Goal: Information Seeking & Learning: Learn about a topic

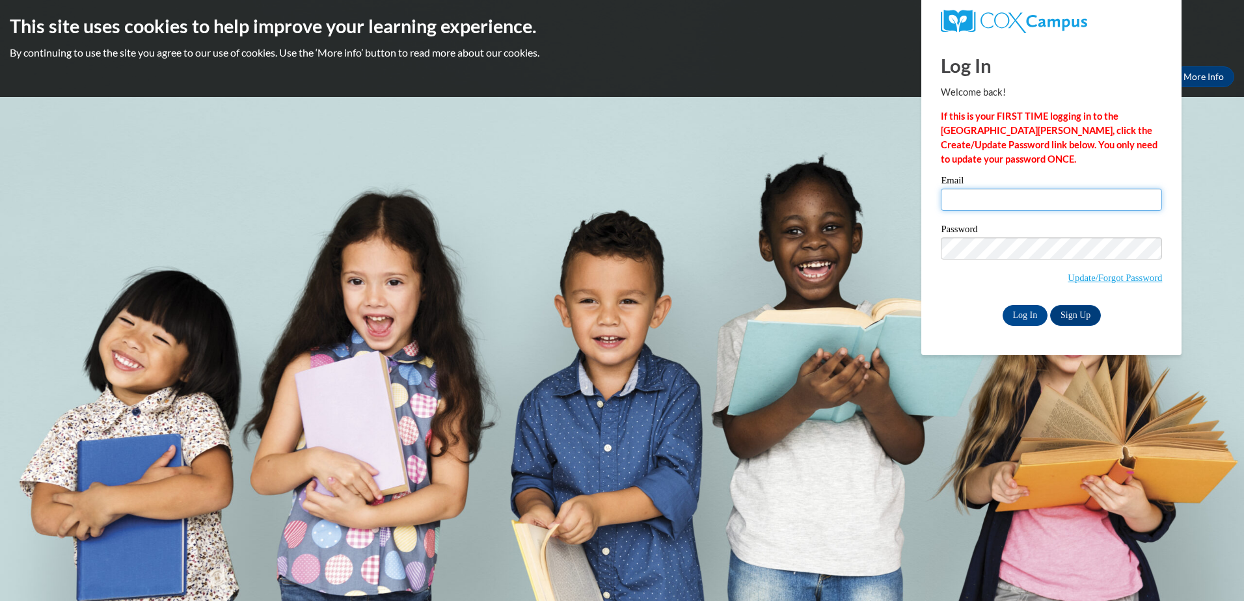
click at [991, 203] on input "Email" at bounding box center [1051, 200] width 221 height 22
type input "carlaejames@hotmail.com"
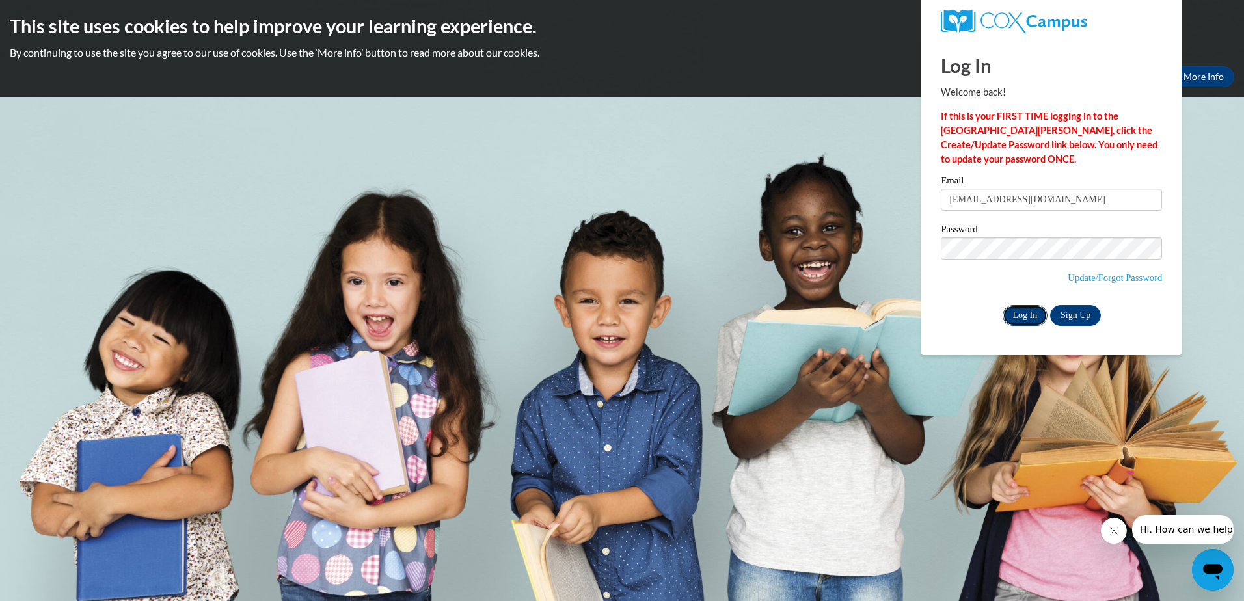
click at [1021, 309] on input "Log In" at bounding box center [1025, 315] width 46 height 21
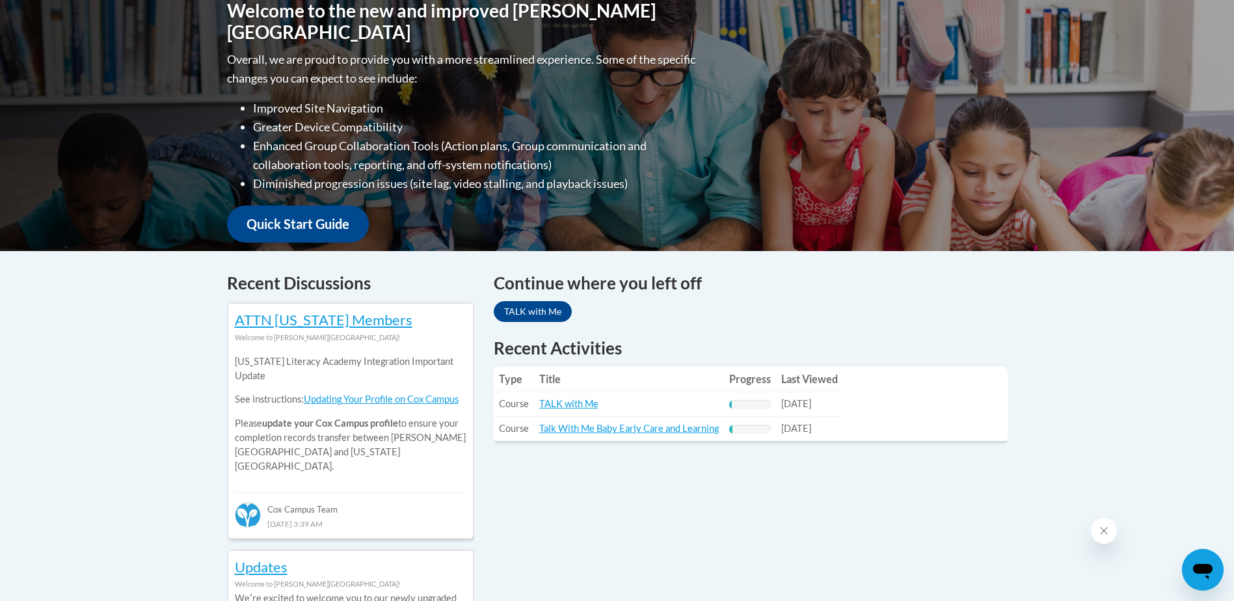
scroll to position [325, 0]
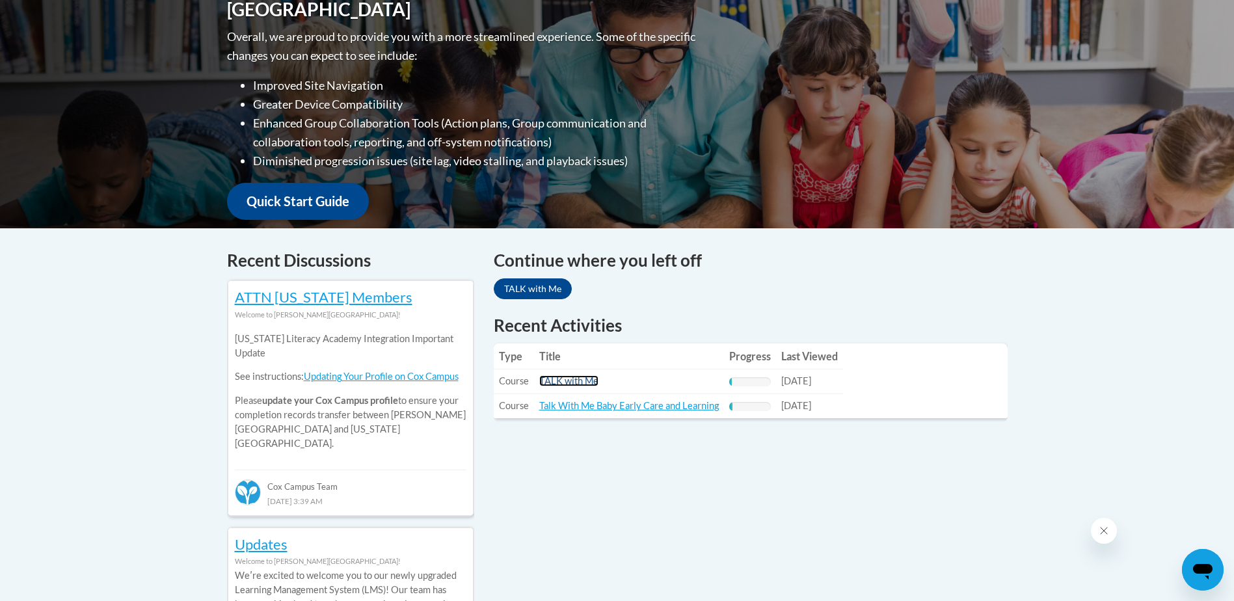
click at [574, 382] on link "TALK with Me" at bounding box center [568, 380] width 59 height 11
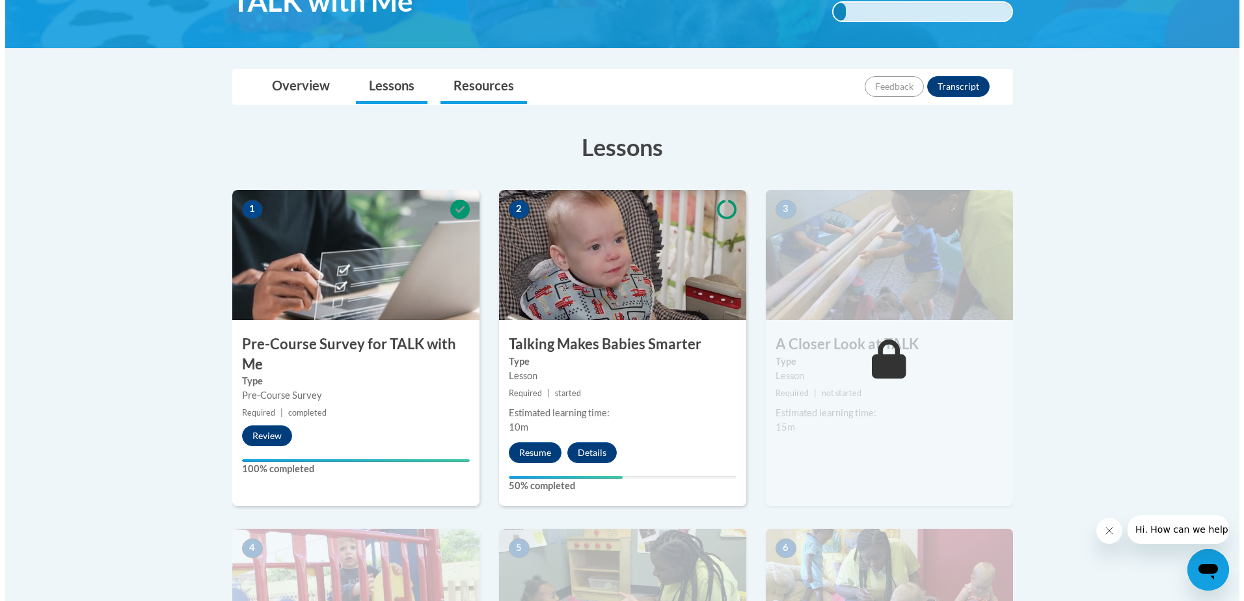
scroll to position [260, 0]
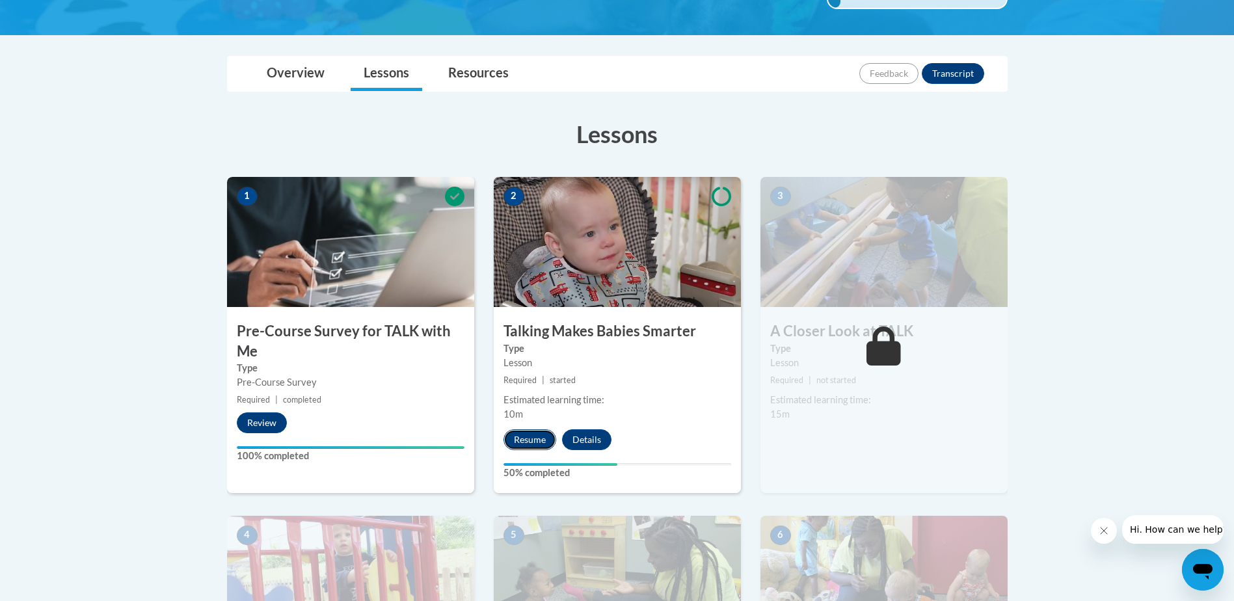
click at [528, 442] on button "Resume" at bounding box center [529, 439] width 53 height 21
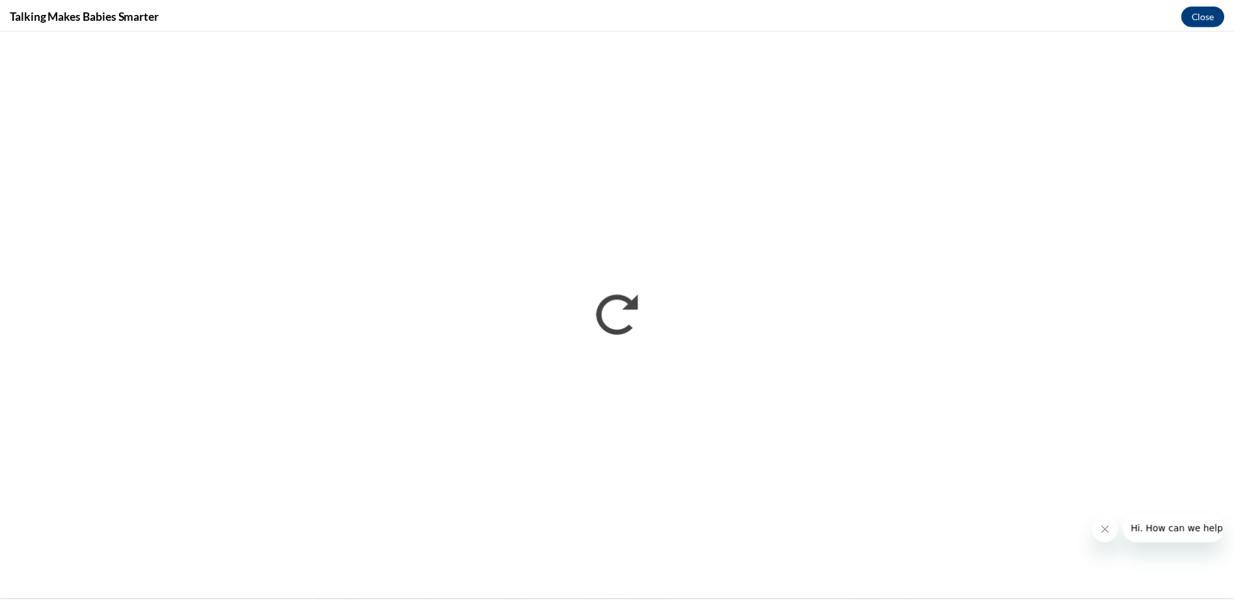
scroll to position [0, 0]
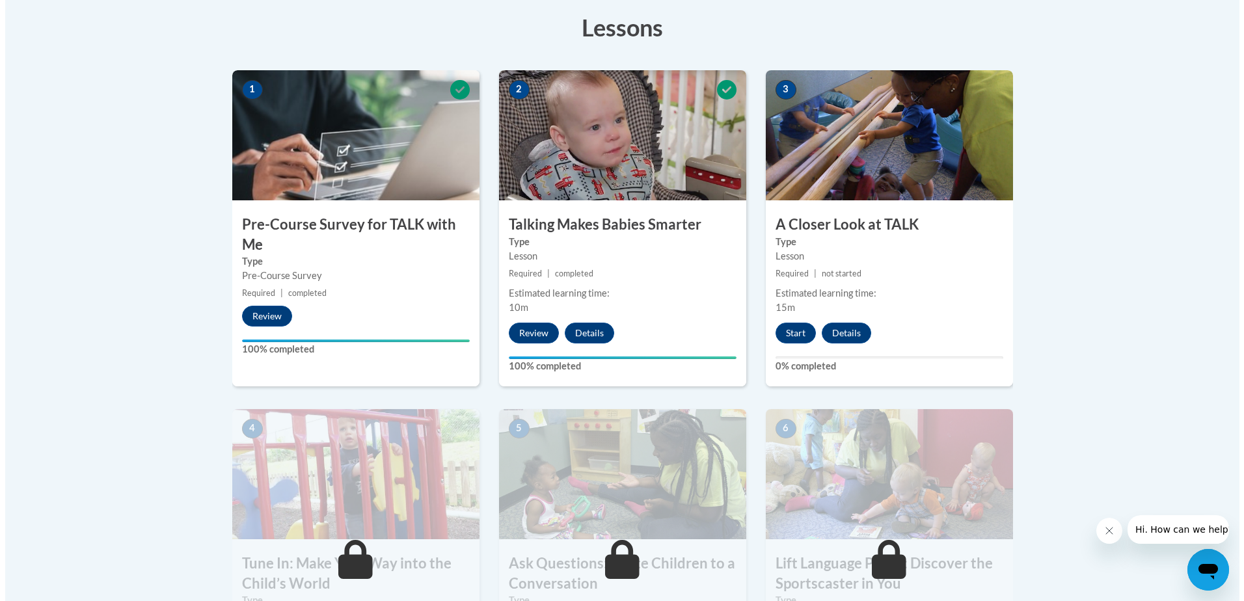
scroll to position [390, 0]
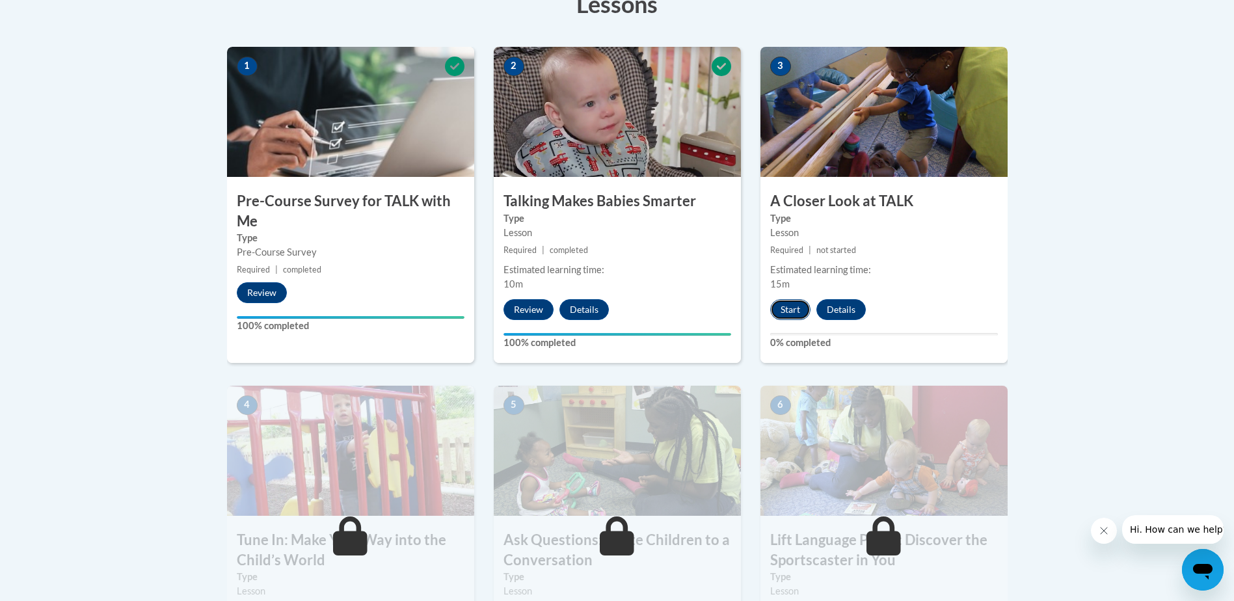
click at [787, 307] on button "Start" at bounding box center [790, 309] width 40 height 21
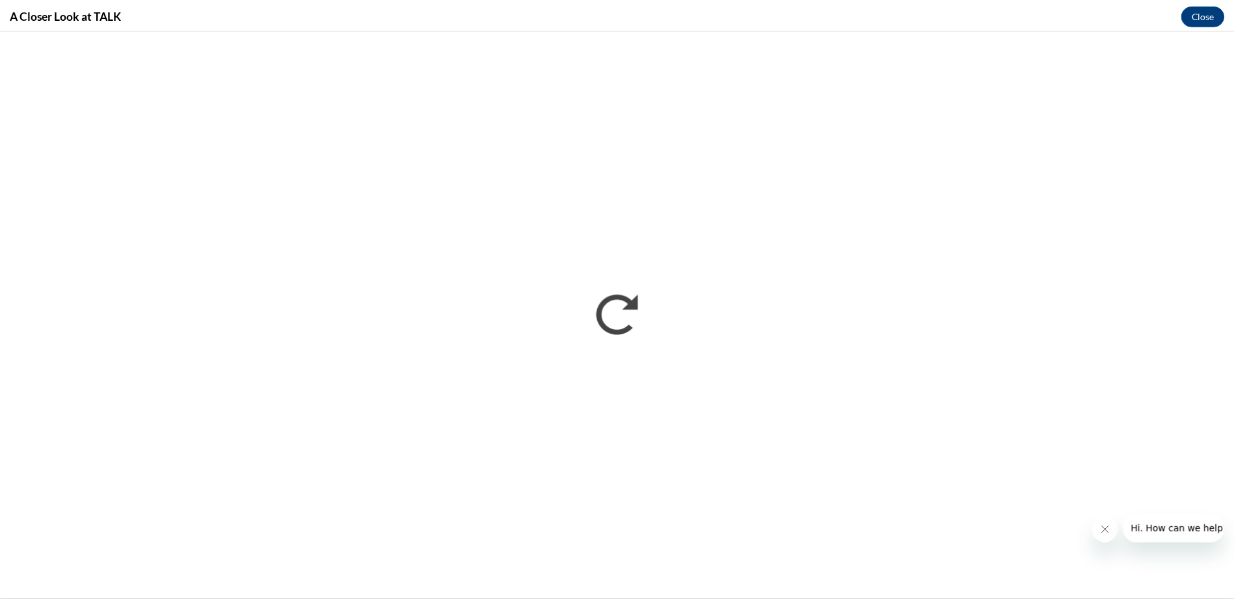
scroll to position [0, 0]
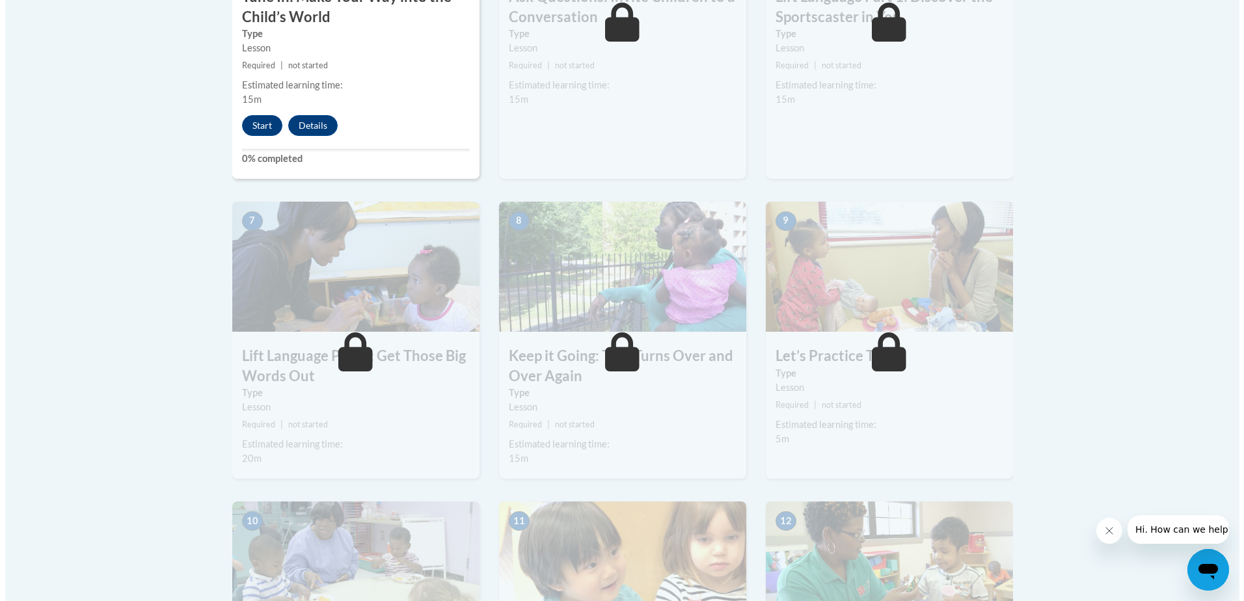
scroll to position [911, 0]
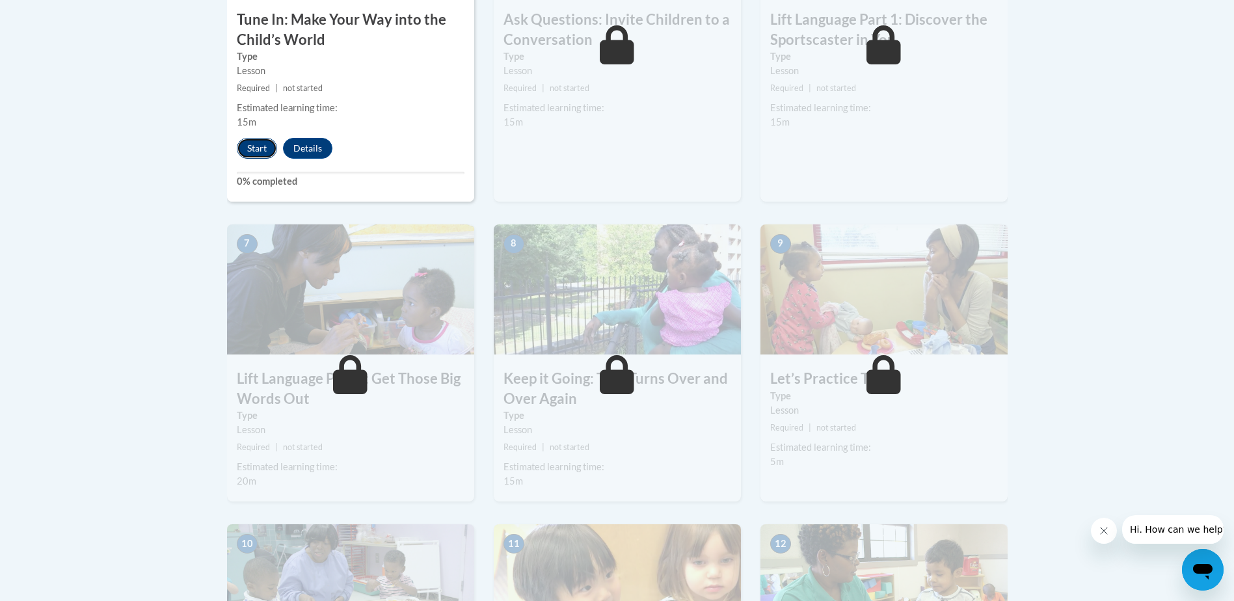
click at [248, 145] on button "Start" at bounding box center [257, 148] width 40 height 21
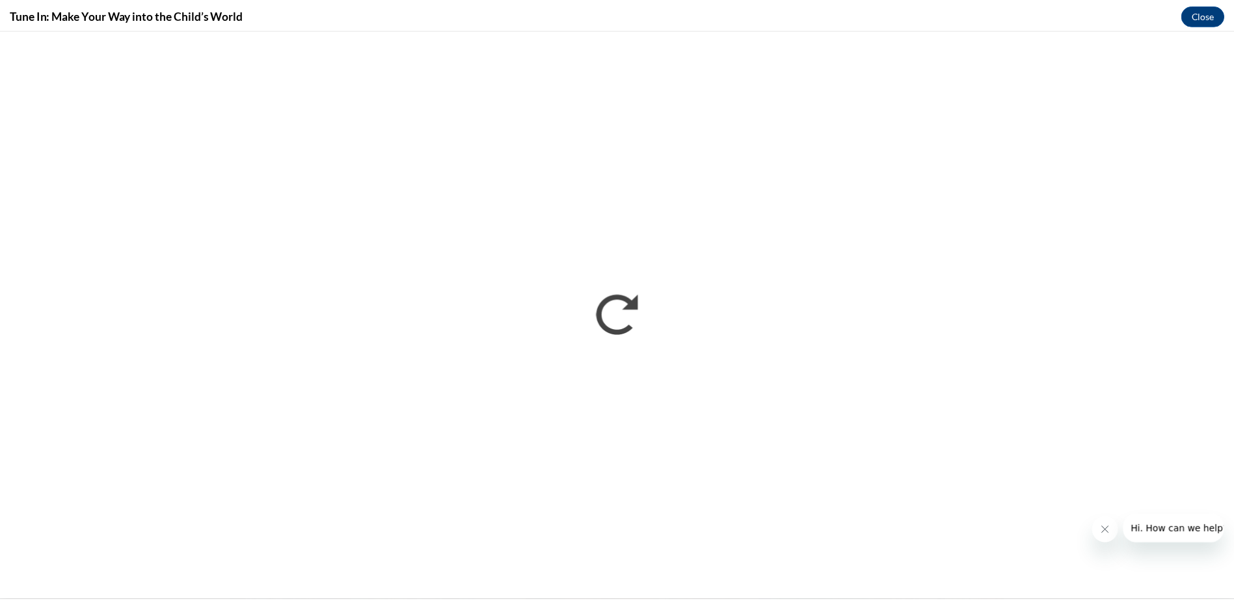
scroll to position [0, 0]
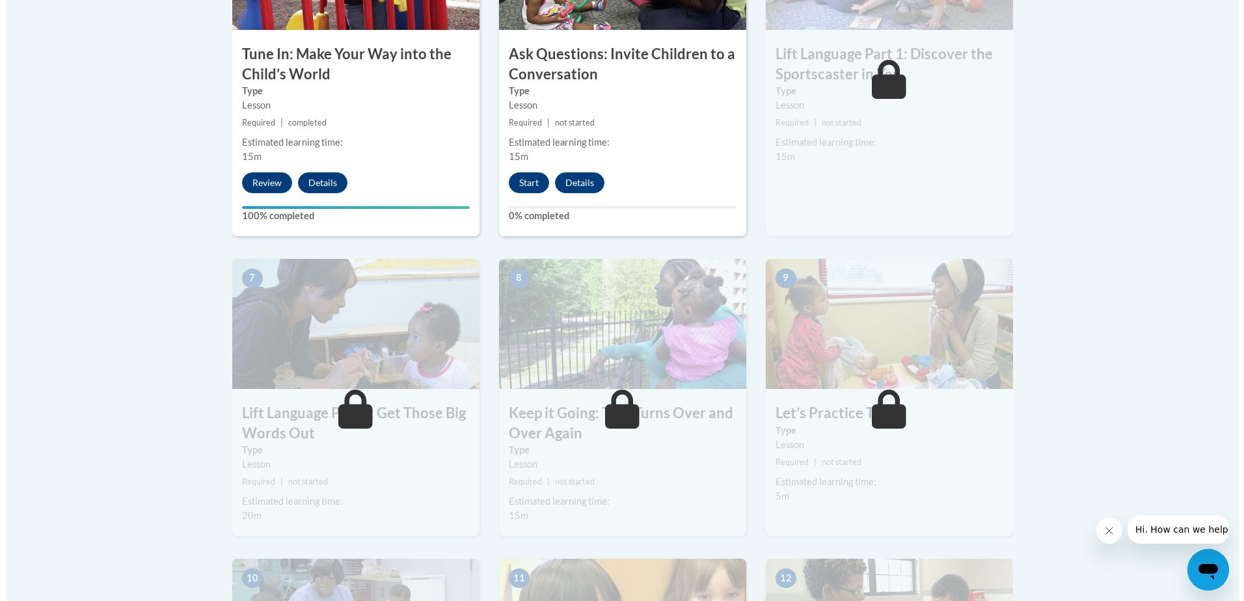
scroll to position [846, 0]
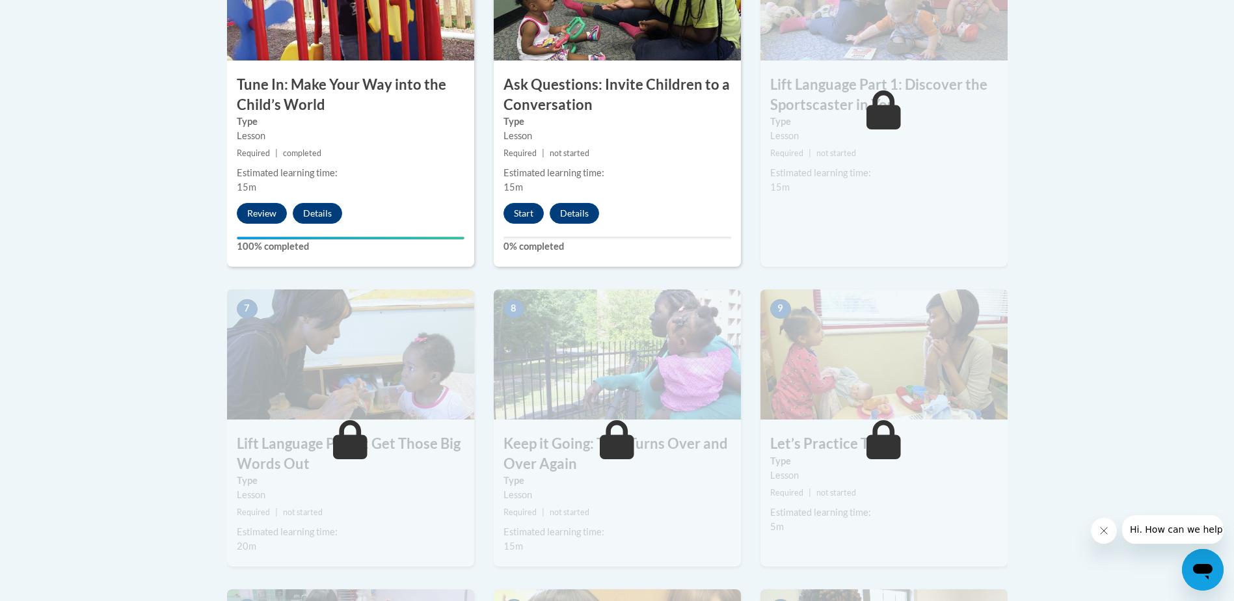
click at [872, 126] on icon at bounding box center [883, 109] width 34 height 39
click at [522, 215] on button "Start" at bounding box center [523, 213] width 40 height 21
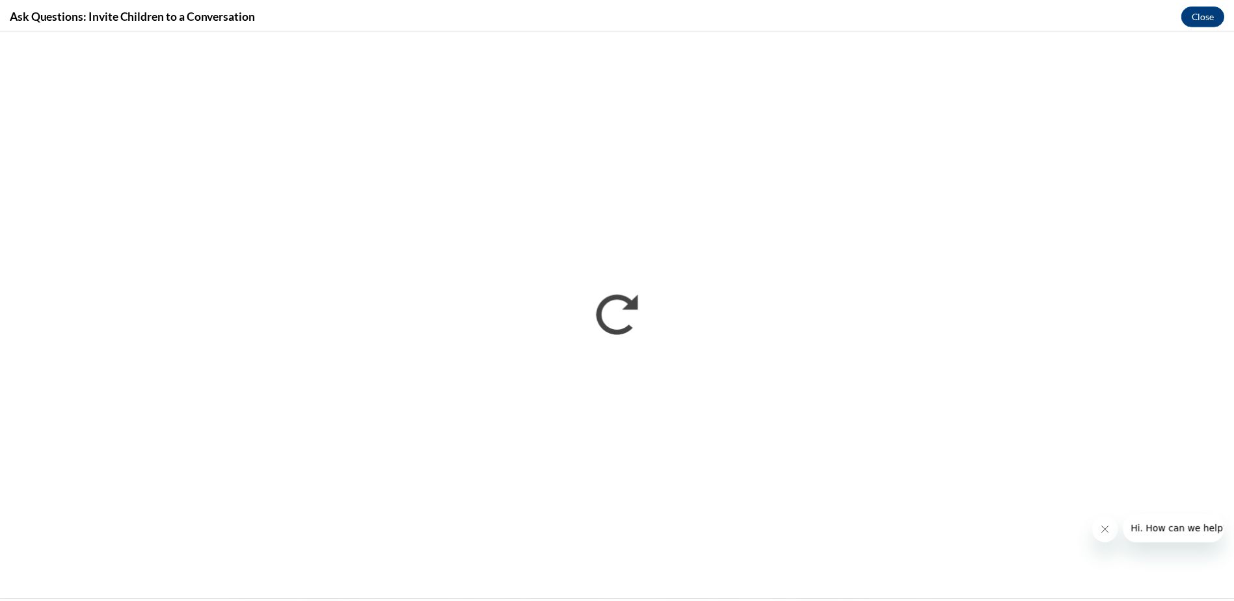
scroll to position [0, 0]
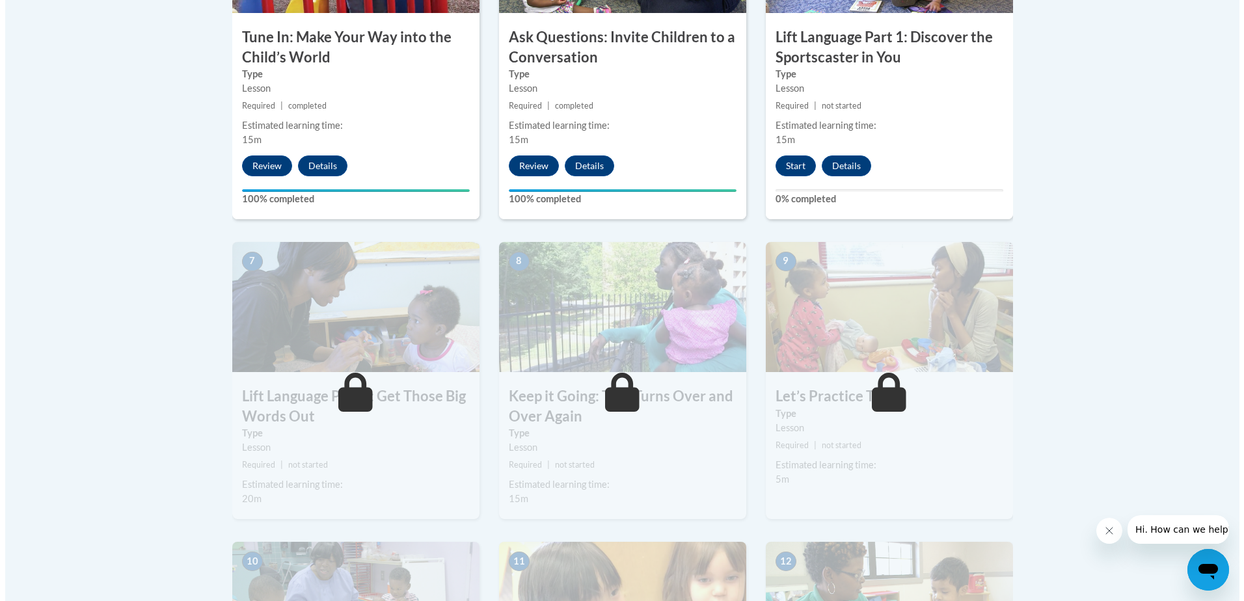
scroll to position [877, 0]
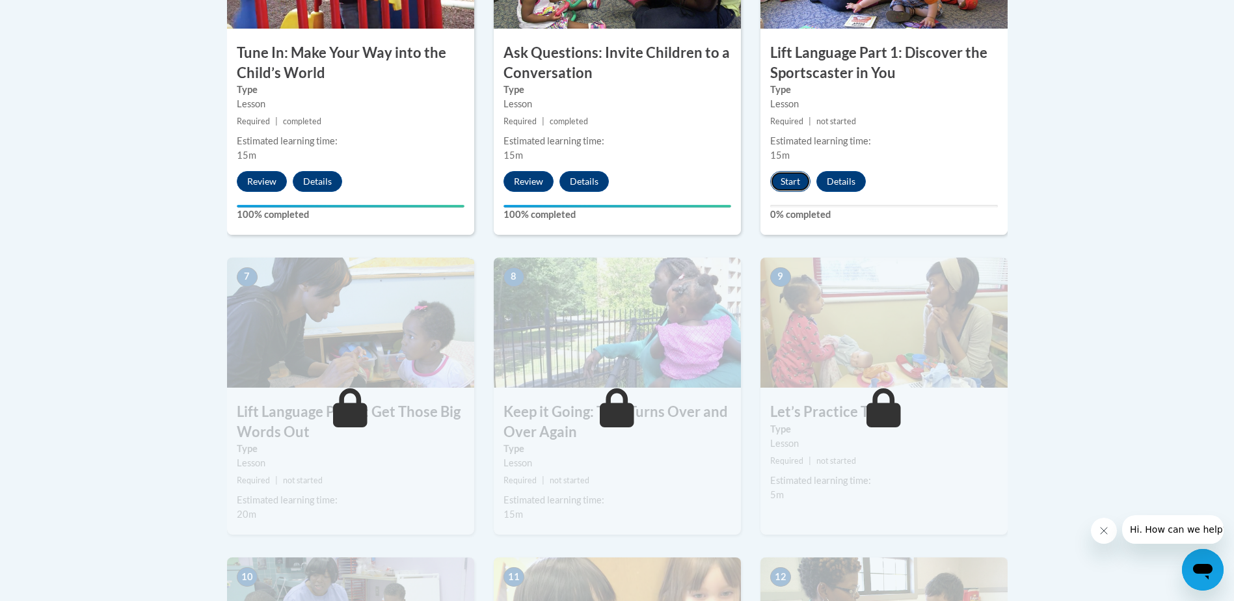
click at [790, 184] on button "Start" at bounding box center [790, 181] width 40 height 21
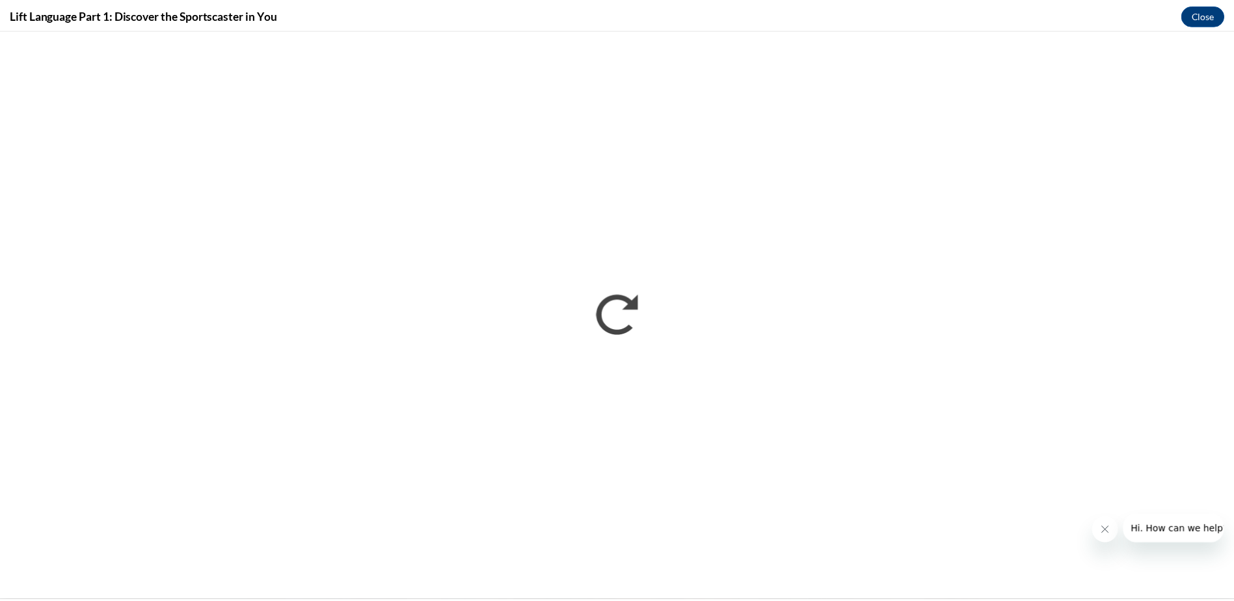
scroll to position [0, 0]
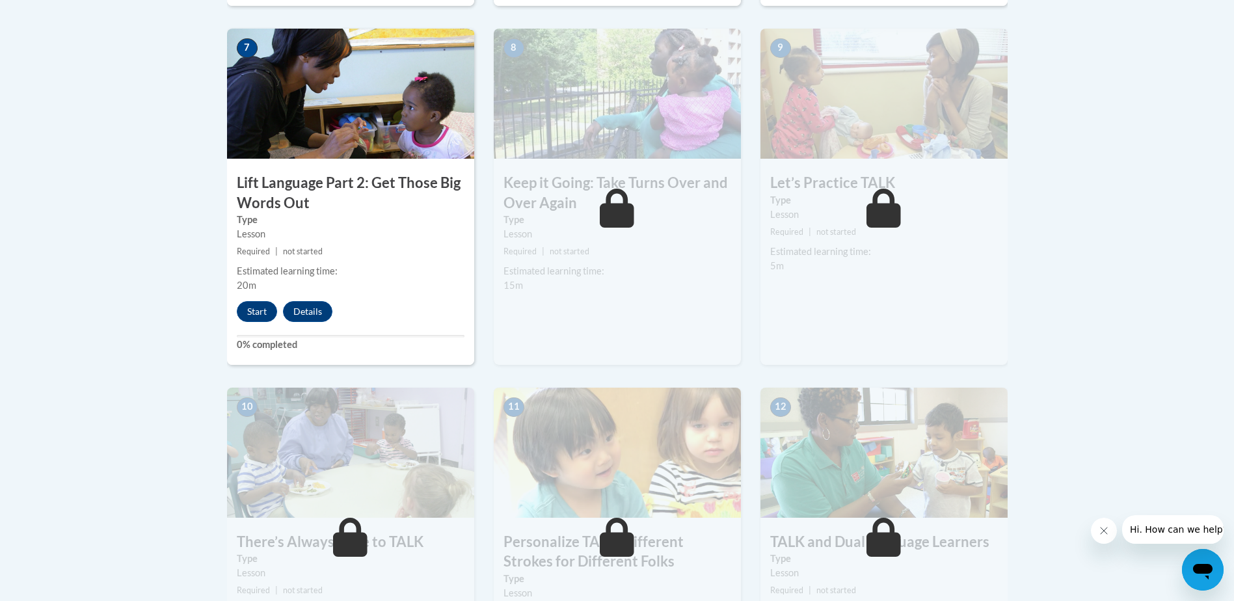
scroll to position [1106, 0]
